Goal: Navigation & Orientation: Find specific page/section

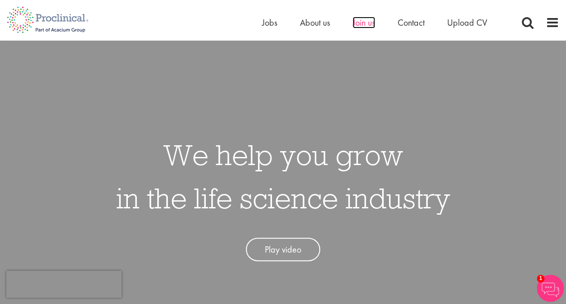
click at [361, 26] on span "Join us" at bounding box center [364, 23] width 23 height 12
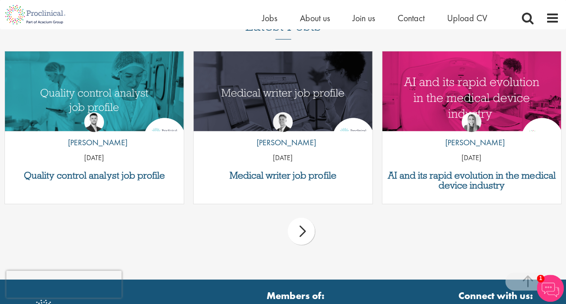
scroll to position [1162, 0]
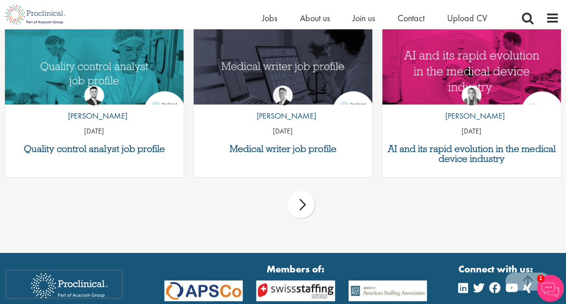
click at [312, 203] on div "next" at bounding box center [301, 204] width 27 height 27
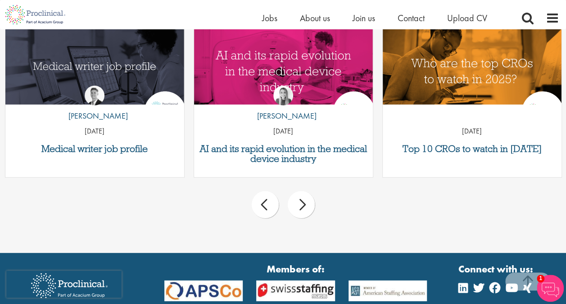
click at [312, 203] on div "next" at bounding box center [301, 204] width 27 height 27
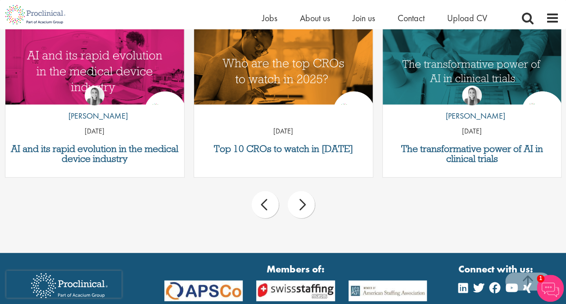
click at [312, 203] on div "next" at bounding box center [301, 204] width 27 height 27
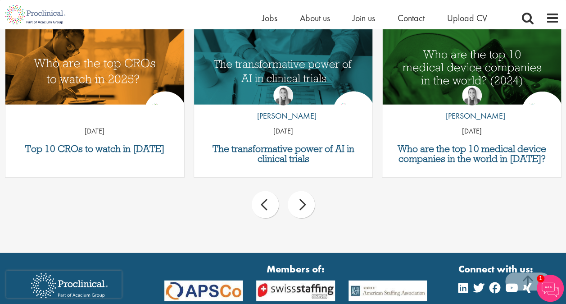
click at [312, 203] on div "next" at bounding box center [301, 204] width 27 height 27
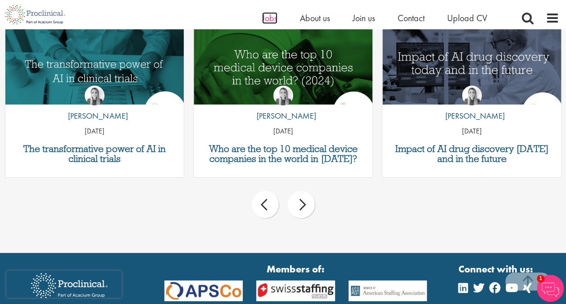
click at [269, 20] on span "Jobs" at bounding box center [269, 18] width 15 height 12
